Goal: Task Accomplishment & Management: Manage account settings

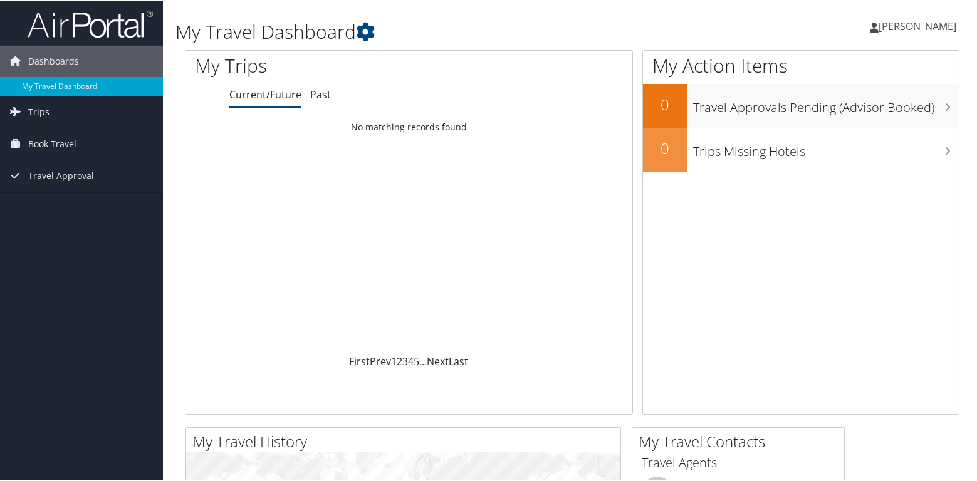
click at [932, 24] on span "[PERSON_NAME]" at bounding box center [918, 25] width 78 height 14
click at [878, 108] on link "View Travel Profile" at bounding box center [885, 111] width 140 height 21
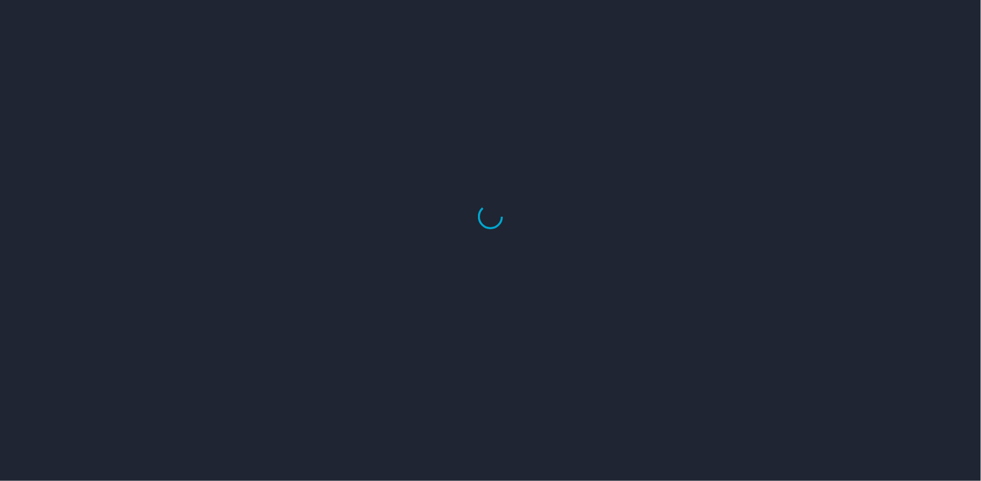
select select "US"
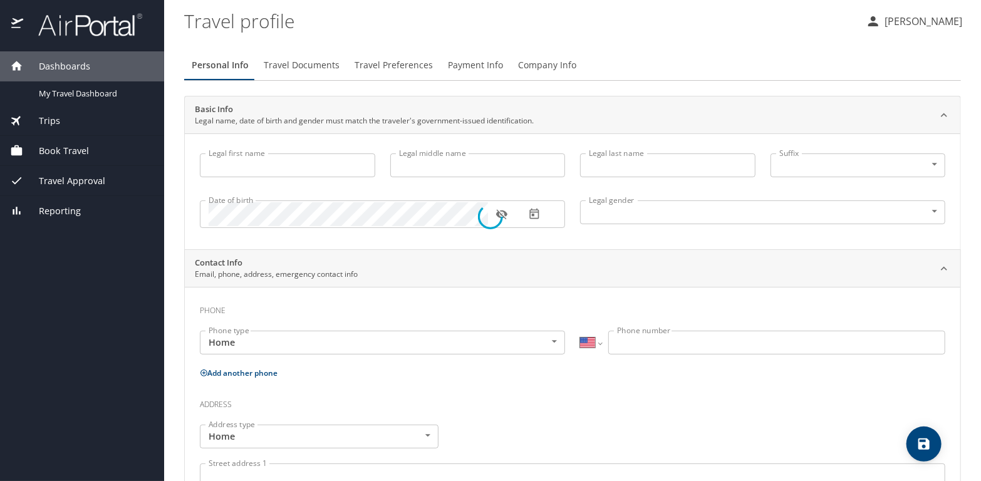
type input "Keva"
type input "Ursin"
type input "Female"
select select "US"
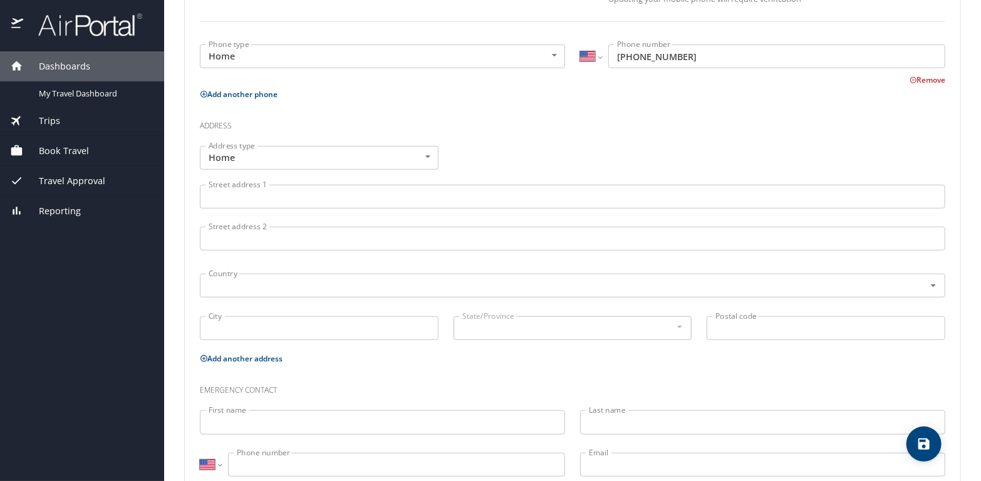
scroll to position [398, 0]
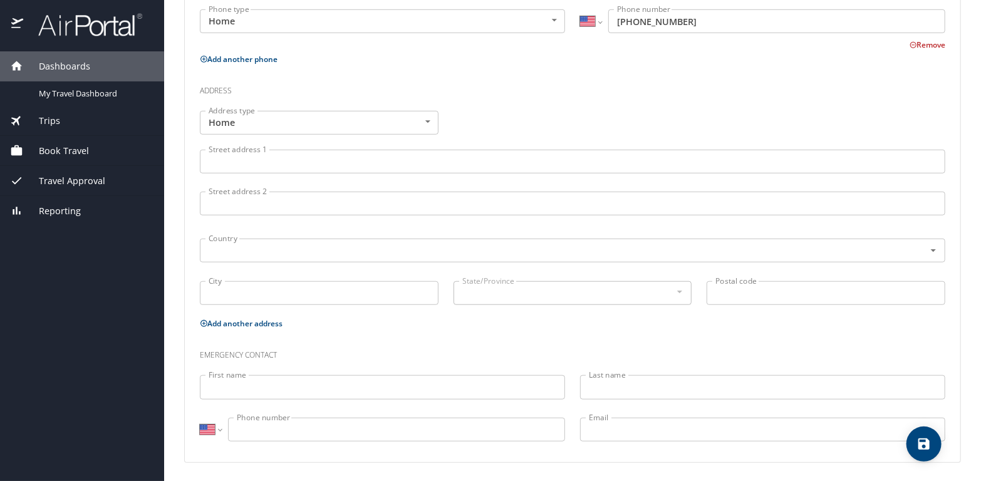
click at [237, 163] on input "Street address 1" at bounding box center [573, 162] width 746 height 24
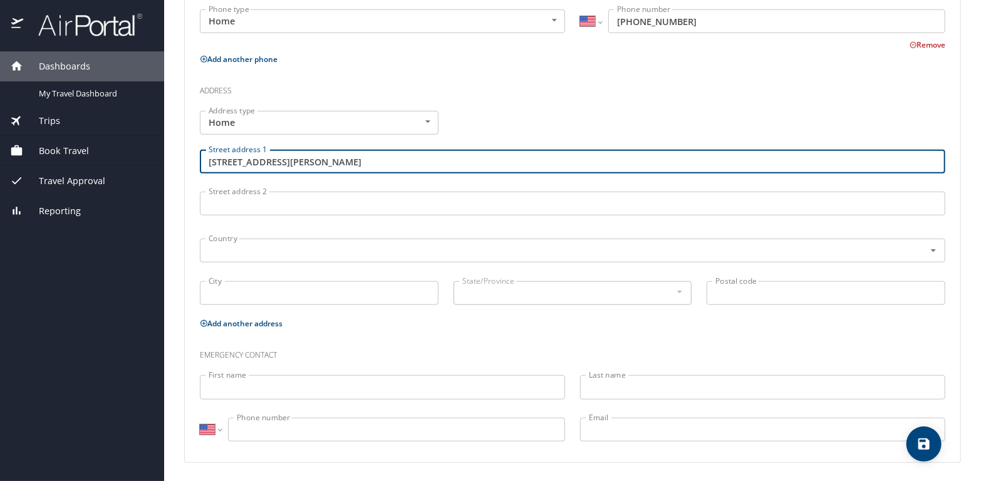
type input "37217 Mindy Way Ave"
click at [271, 292] on input "City" at bounding box center [319, 293] width 239 height 24
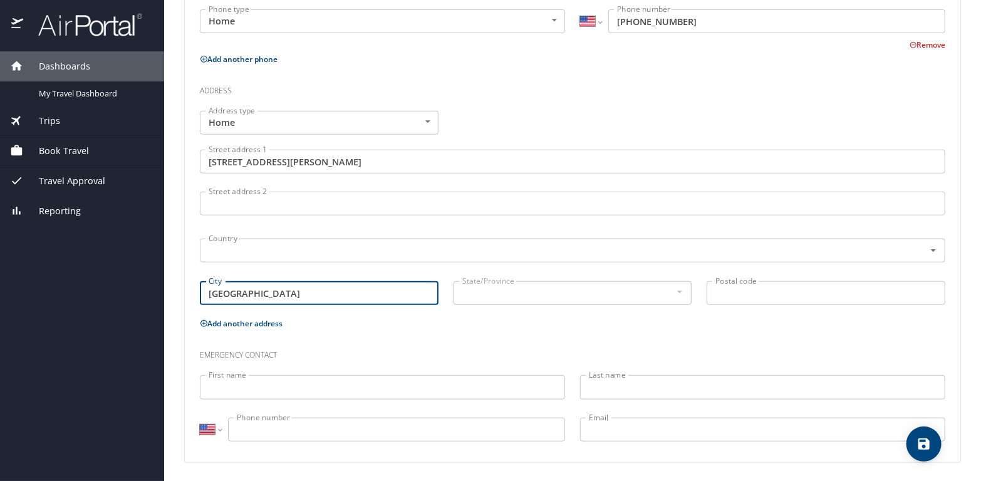
type input "Prairieville"
click at [673, 293] on div at bounding box center [679, 291] width 14 height 15
click at [672, 288] on div at bounding box center [679, 291] width 14 height 15
click at [281, 293] on input "Prairieville" at bounding box center [319, 293] width 239 height 24
click at [288, 293] on input "Prairieville" at bounding box center [319, 293] width 239 height 24
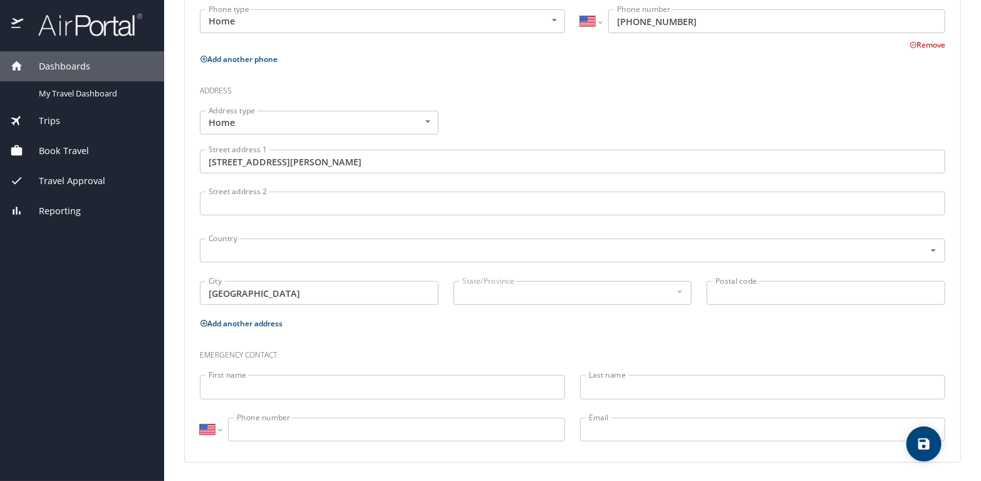
click at [751, 287] on input "Postal code" at bounding box center [826, 293] width 239 height 24
click at [751, 288] on input "Postal code" at bounding box center [826, 293] width 239 height 24
type input "70769"
drag, startPoint x: 727, startPoint y: 326, endPoint x: 764, endPoint y: 322, distance: 37.2
click at [731, 326] on p "Add another address" at bounding box center [573, 324] width 746 height 16
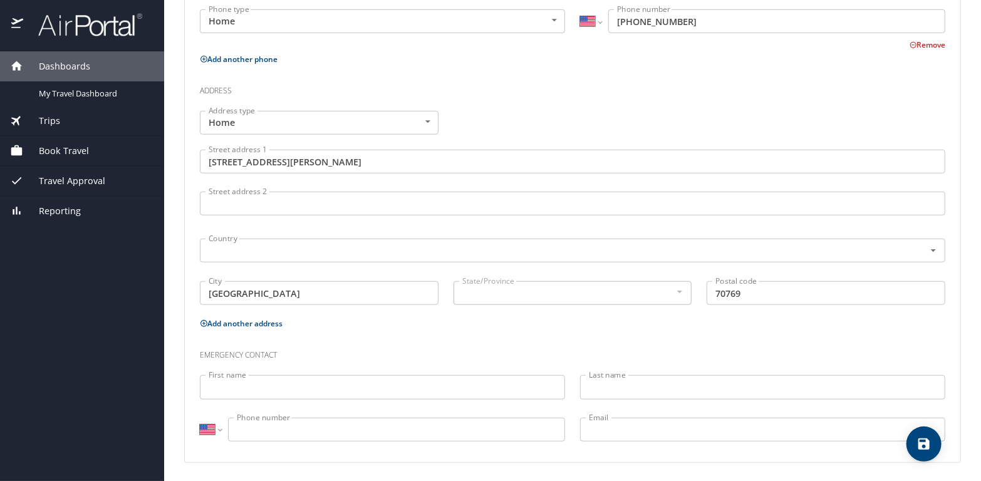
drag, startPoint x: 397, startPoint y: 314, endPoint x: 512, endPoint y: 271, distance: 122.3
click at [410, 311] on div "City Prairieville City" at bounding box center [319, 295] width 254 height 42
click at [521, 274] on div "Address type Home Home Address type Street address 1 37217 Mindy Way Ave Street…" at bounding box center [572, 209] width 761 height 212
click at [513, 286] on div "State/Province" at bounding box center [573, 293] width 239 height 24
click at [268, 390] on input "First name" at bounding box center [382, 387] width 365 height 24
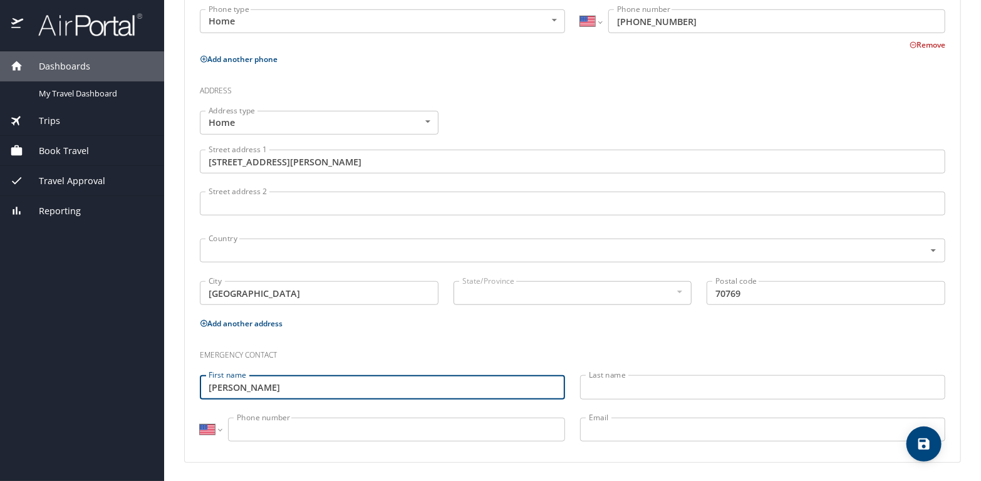
type input "Jerry"
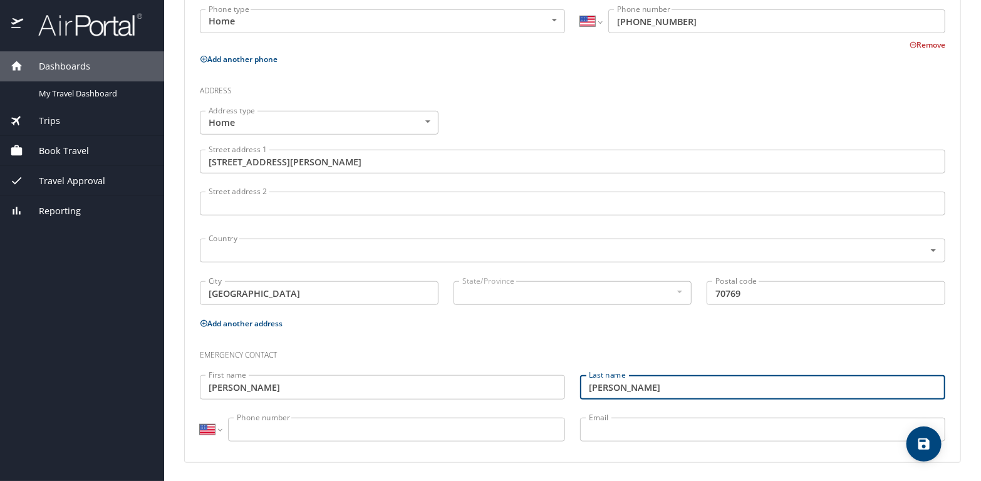
type input "Ursin"
click at [265, 426] on input "Phone number" at bounding box center [396, 430] width 337 height 24
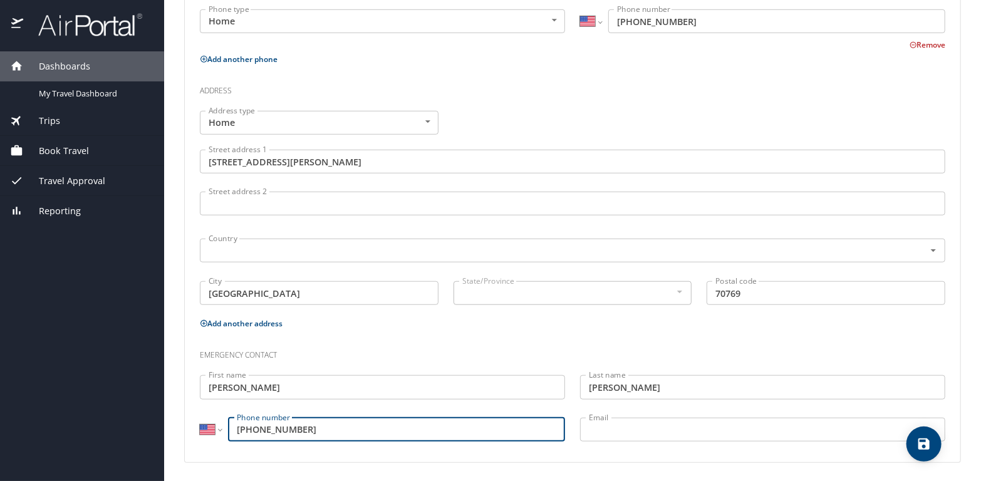
type input "(504) 314-9900"
click at [612, 424] on input "Email" at bounding box center [762, 430] width 365 height 24
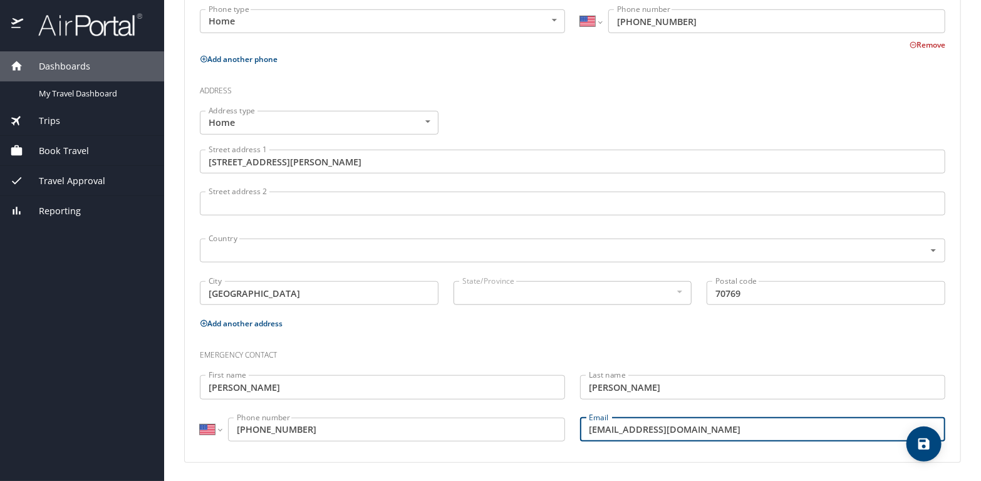
type input "jursin729@yahoo.com"
click at [923, 449] on icon "save" at bounding box center [924, 444] width 11 height 11
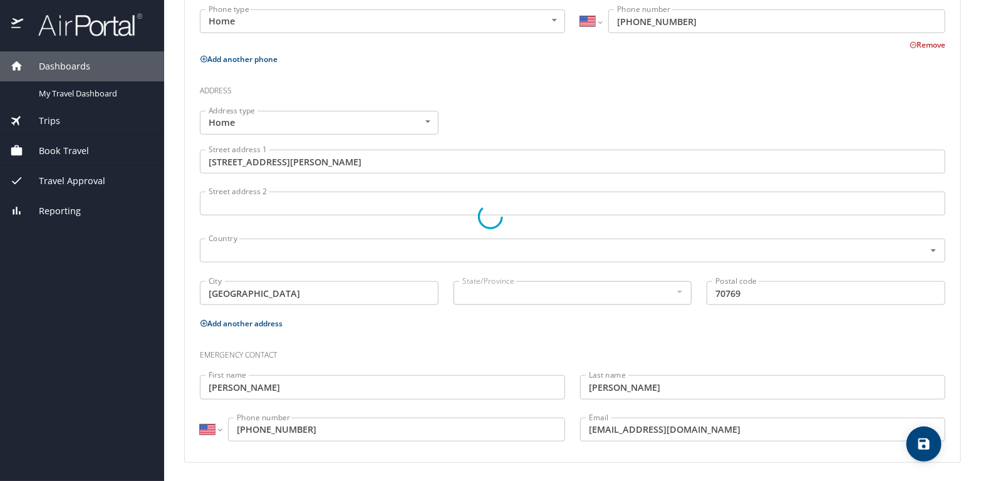
select select "US"
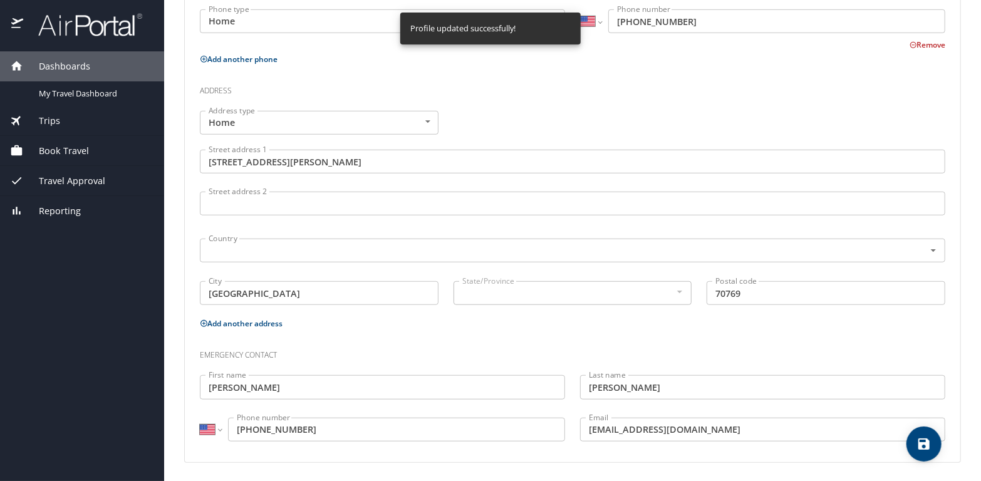
select select "US"
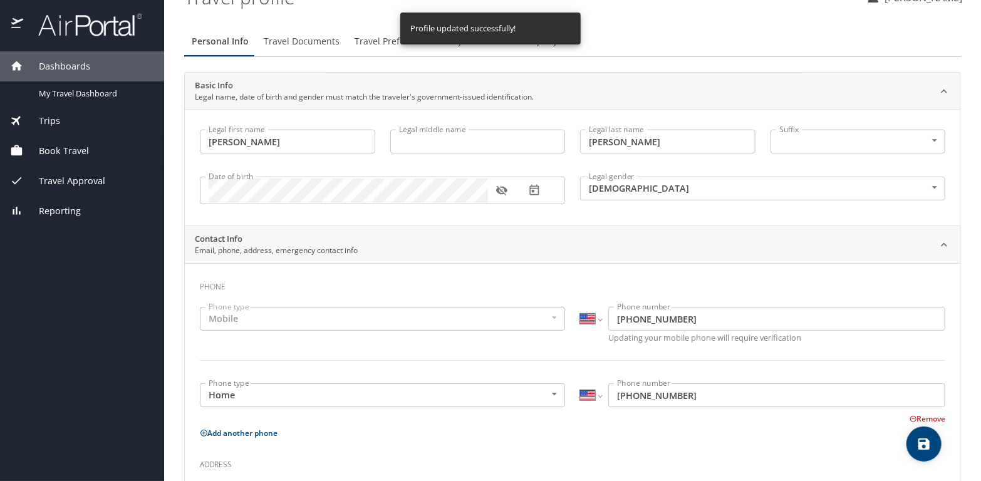
scroll to position [0, 0]
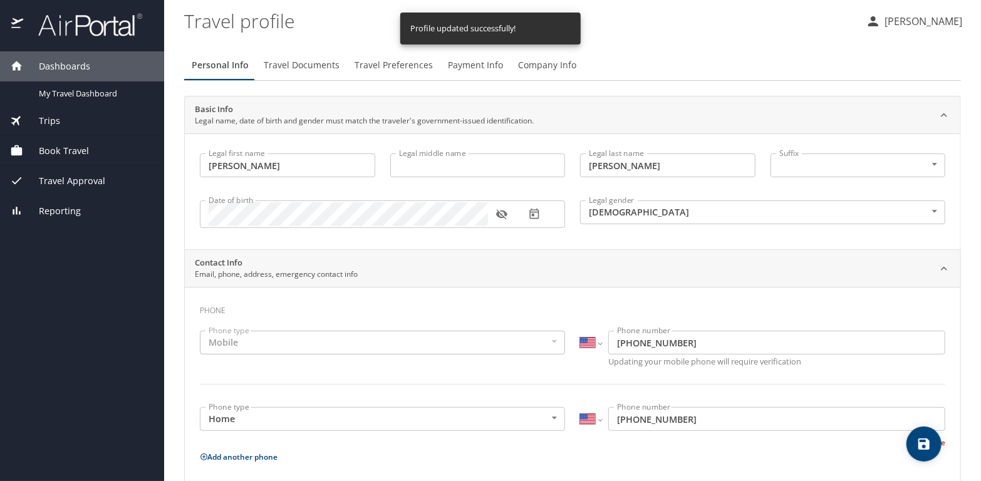
click at [310, 62] on span "Travel Documents" at bounding box center [302, 66] width 76 height 16
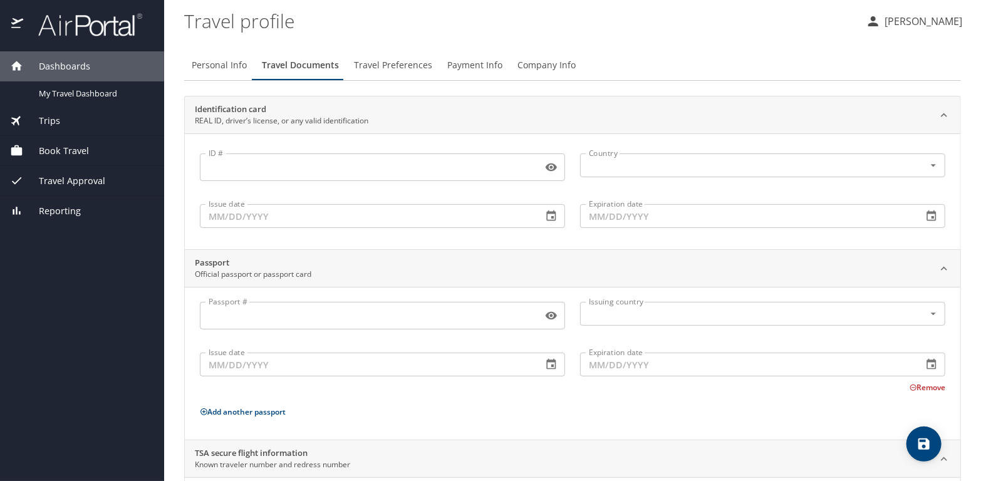
click at [386, 66] on span "Travel Preferences" at bounding box center [393, 66] width 78 height 16
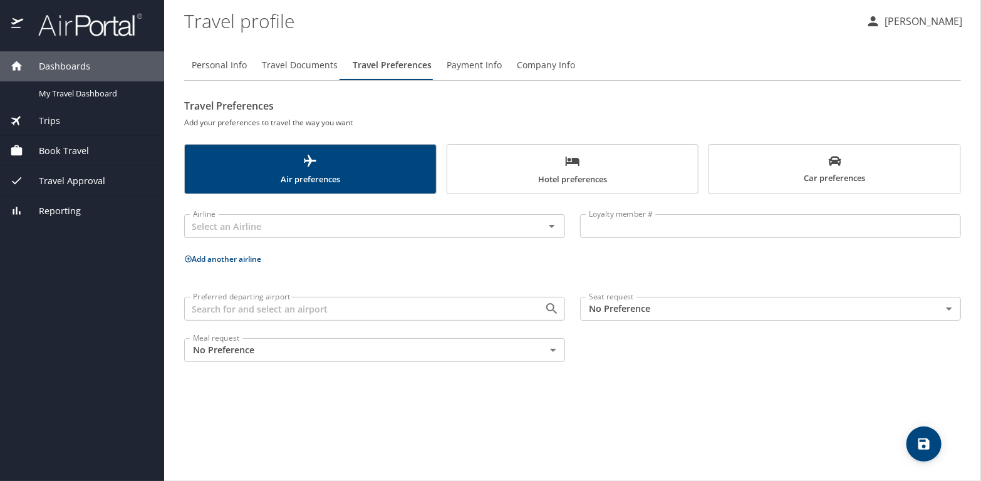
click at [299, 66] on span "Travel Documents" at bounding box center [300, 66] width 76 height 16
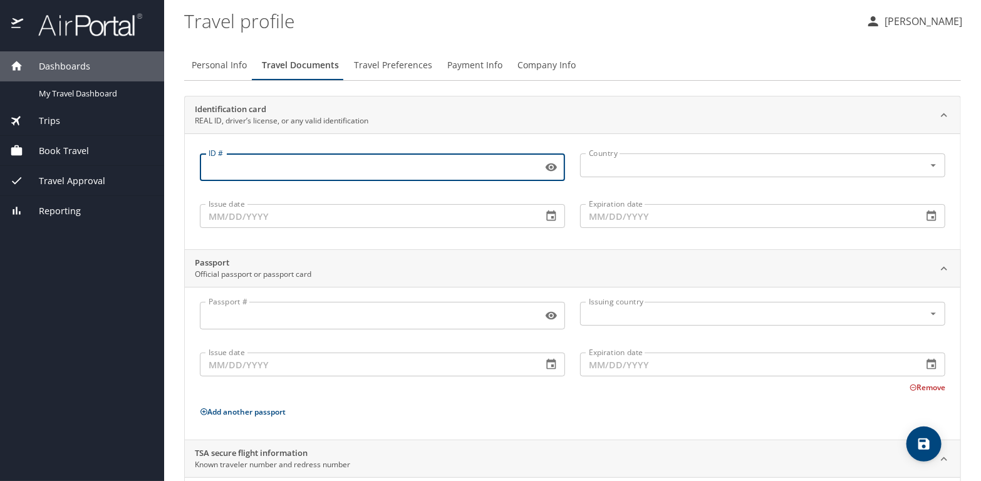
click at [263, 163] on input "ID #" at bounding box center [369, 167] width 338 height 24
type input "008333426"
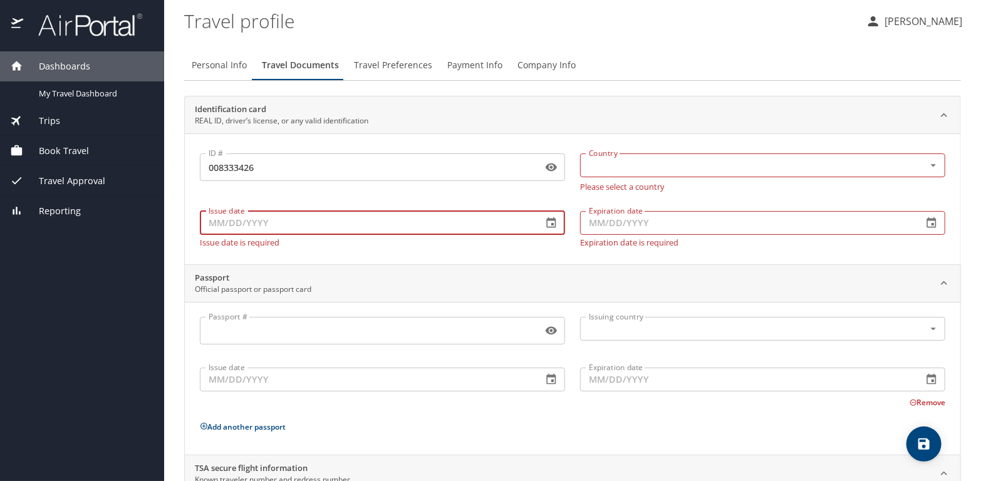
click at [325, 216] on input "Issue date" at bounding box center [366, 223] width 333 height 24
type input "08/05/2024"
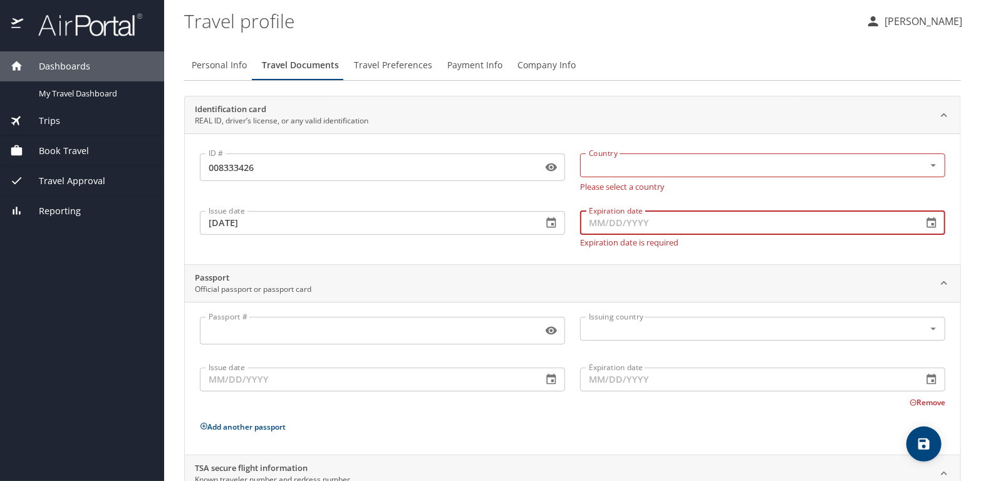
click at [623, 226] on input "Expiration date" at bounding box center [746, 223] width 333 height 24
type input "08/21/2030"
click at [628, 159] on input "text" at bounding box center [744, 165] width 321 height 16
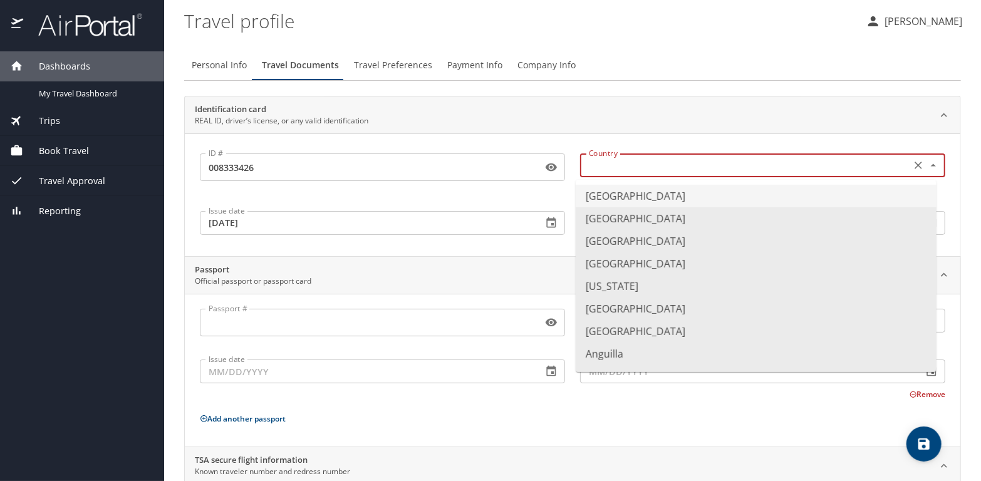
click at [652, 197] on li "United States of America" at bounding box center [756, 196] width 361 height 23
type input "United States of America"
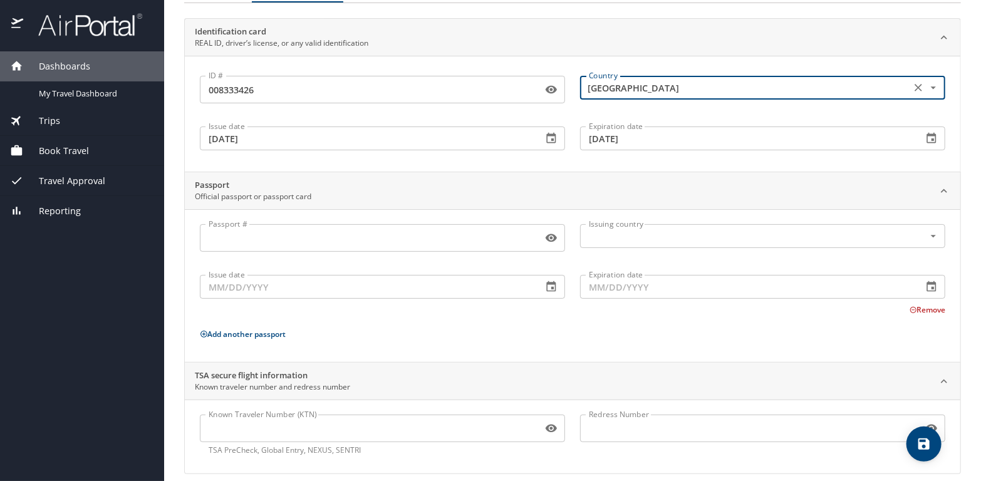
scroll to position [90, 0]
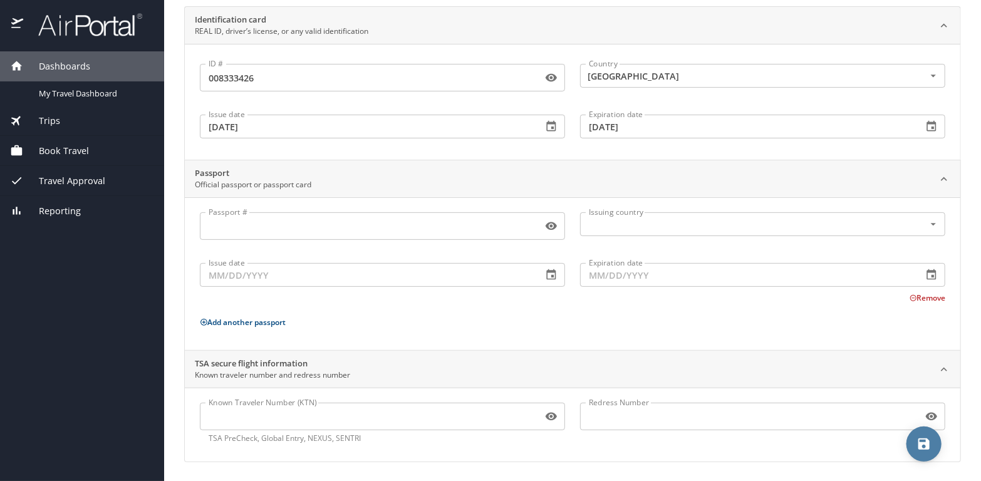
click at [934, 443] on span "save" at bounding box center [924, 444] width 35 height 15
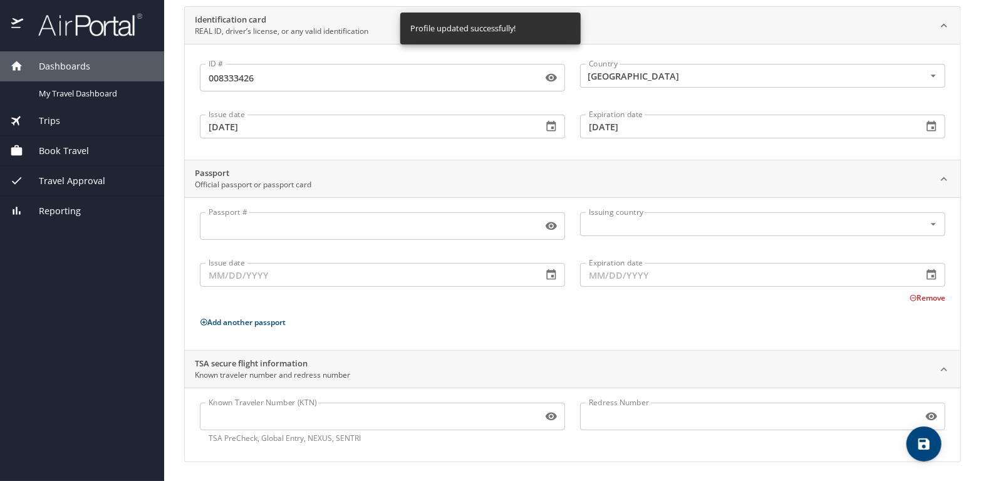
scroll to position [0, 0]
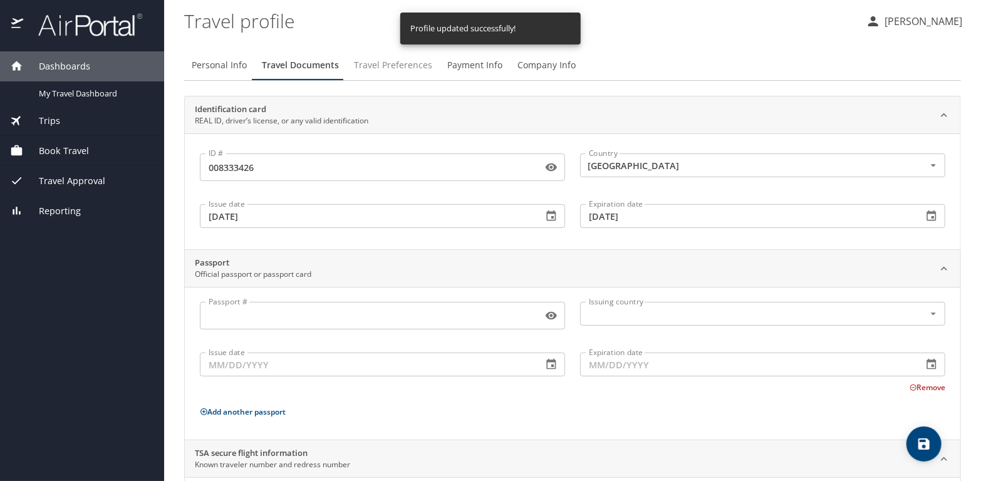
click at [396, 66] on span "Travel Preferences" at bounding box center [393, 66] width 78 height 16
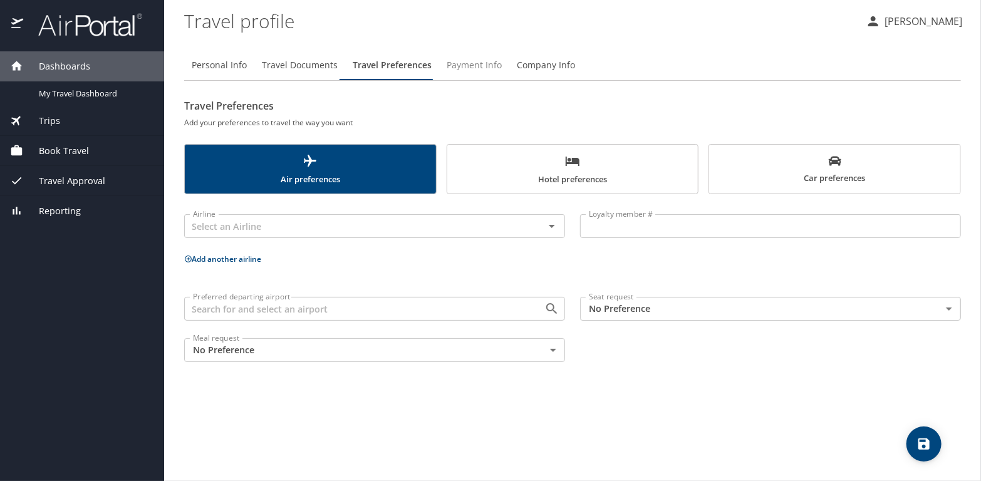
click at [460, 67] on span "Payment Info" at bounding box center [474, 66] width 55 height 16
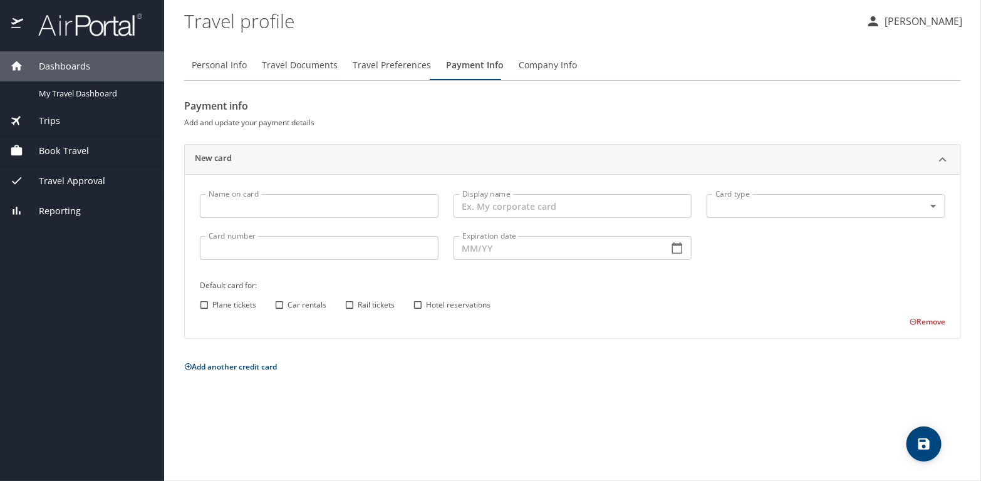
click at [527, 63] on span "Company Info" at bounding box center [548, 66] width 58 height 16
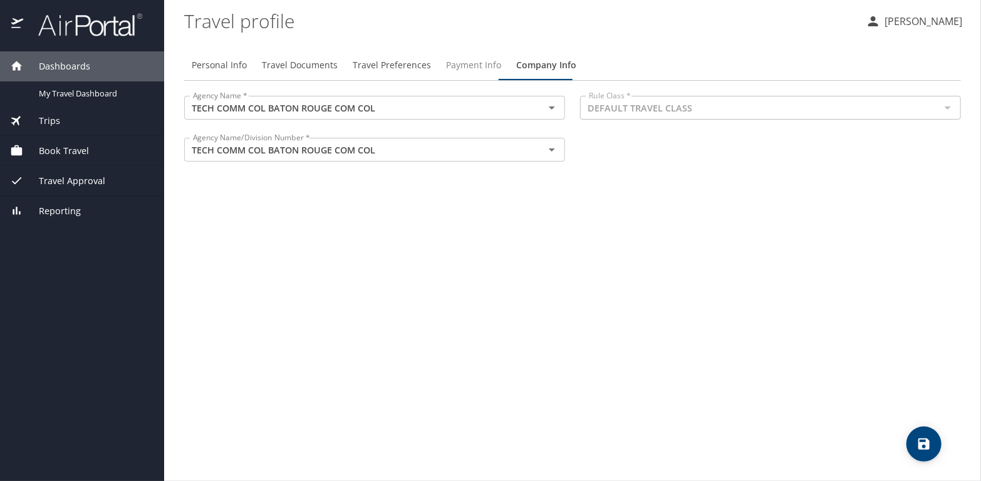
click at [457, 61] on span "Payment Info" at bounding box center [473, 66] width 55 height 16
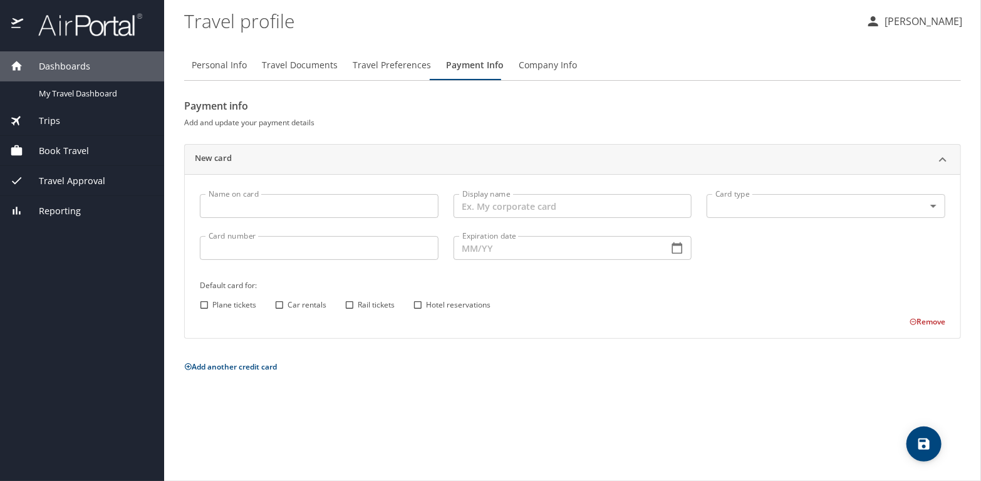
click at [293, 65] on span "Travel Documents" at bounding box center [300, 66] width 76 height 16
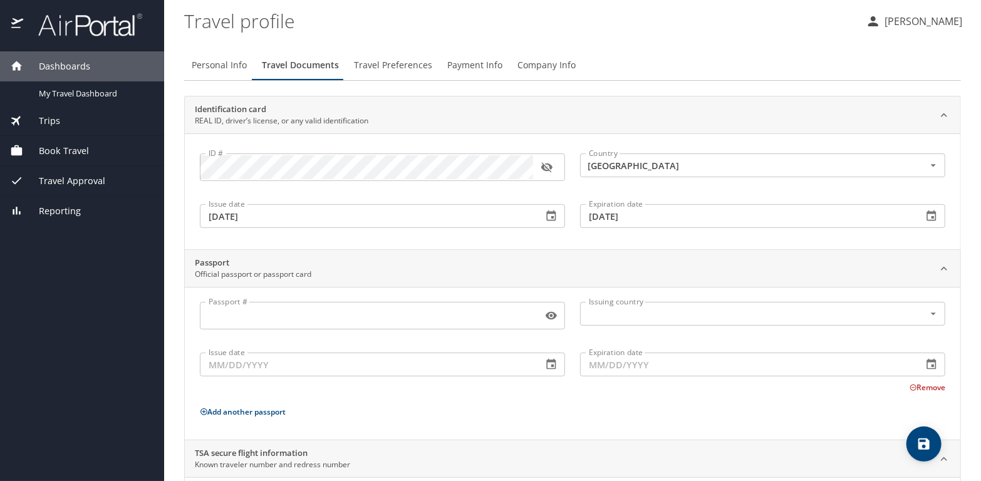
click at [929, 441] on icon "save" at bounding box center [924, 444] width 11 height 11
